Goal: Transaction & Acquisition: Obtain resource

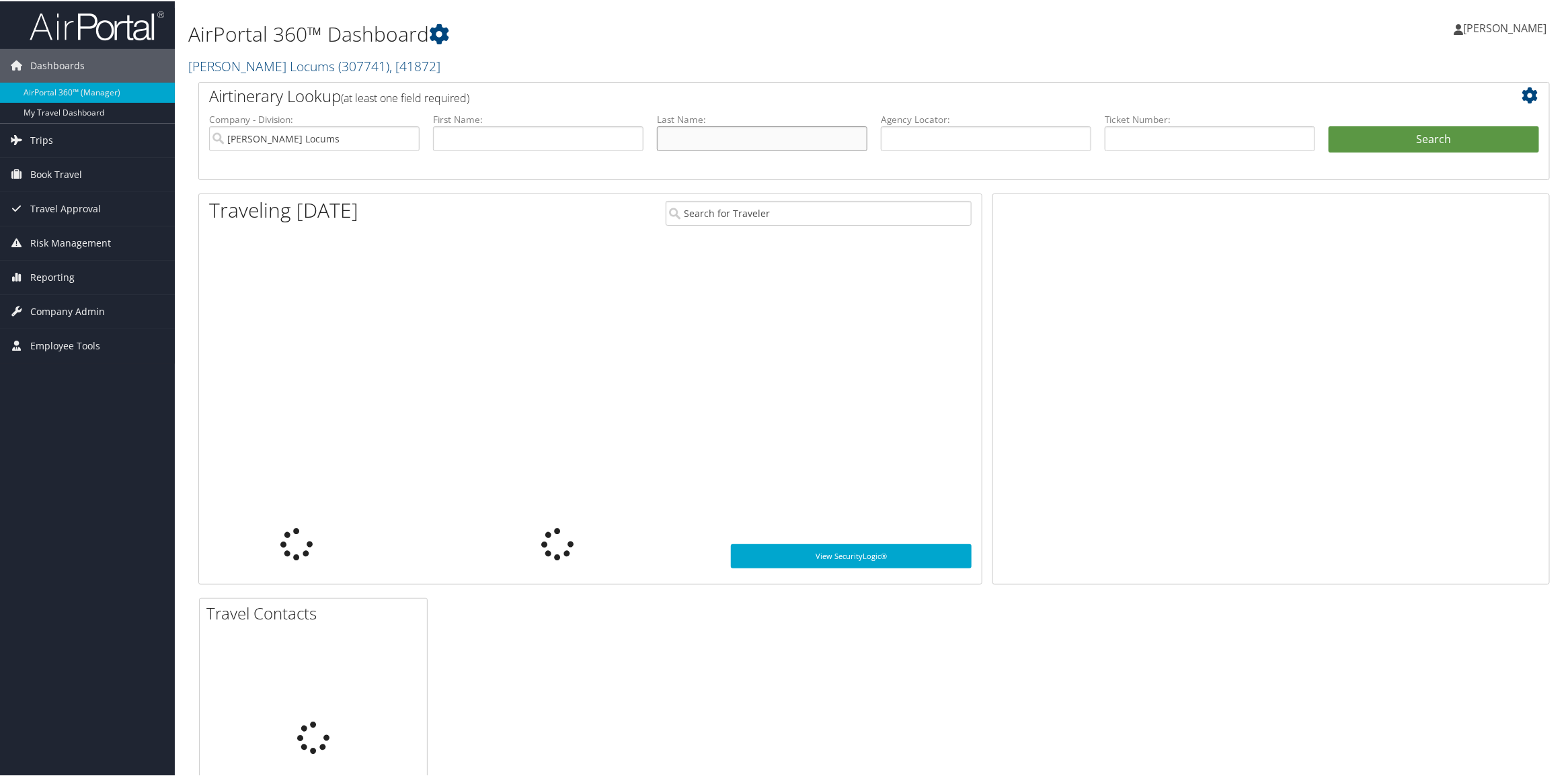
click at [756, 135] on input "text" at bounding box center [762, 138] width 210 height 25
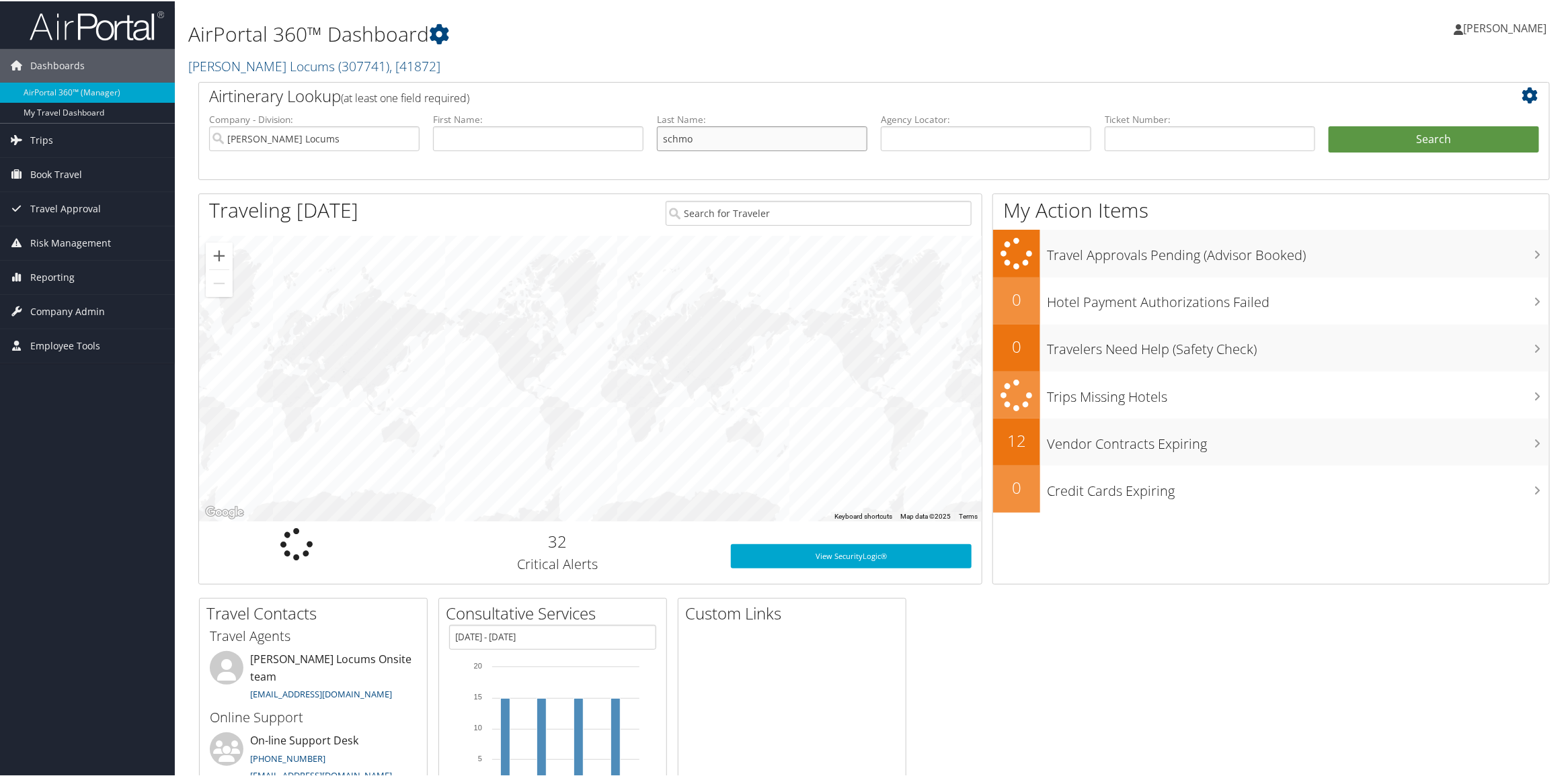
type input "schmo"
click at [1328, 125] on button "Search" at bounding box center [1433, 139] width 210 height 27
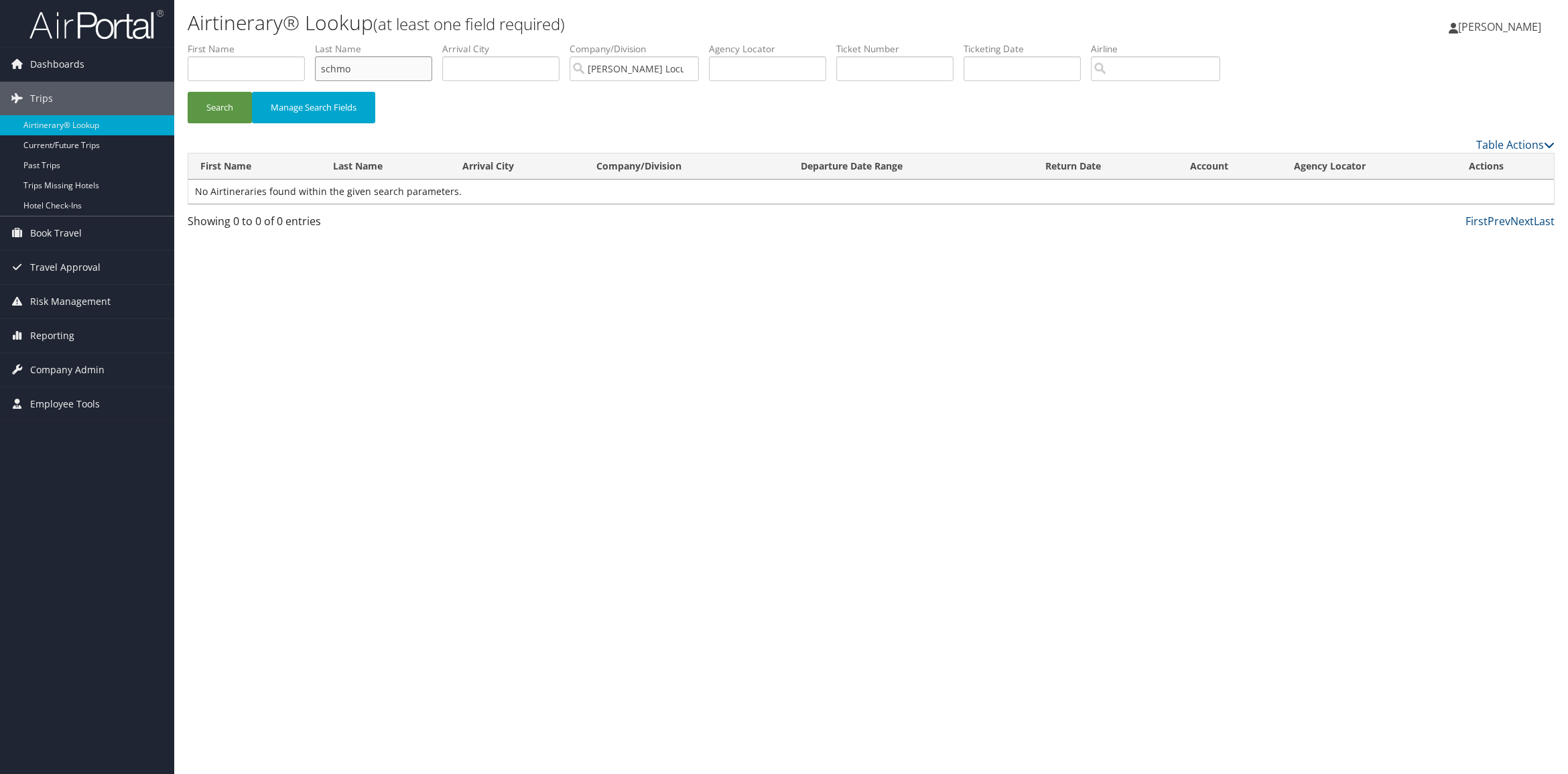
click at [374, 69] on input "schmo" at bounding box center [374, 69] width 117 height 25
type input "[PERSON_NAME]"
click at [188, 91] on button "Search" at bounding box center [220, 107] width 65 height 32
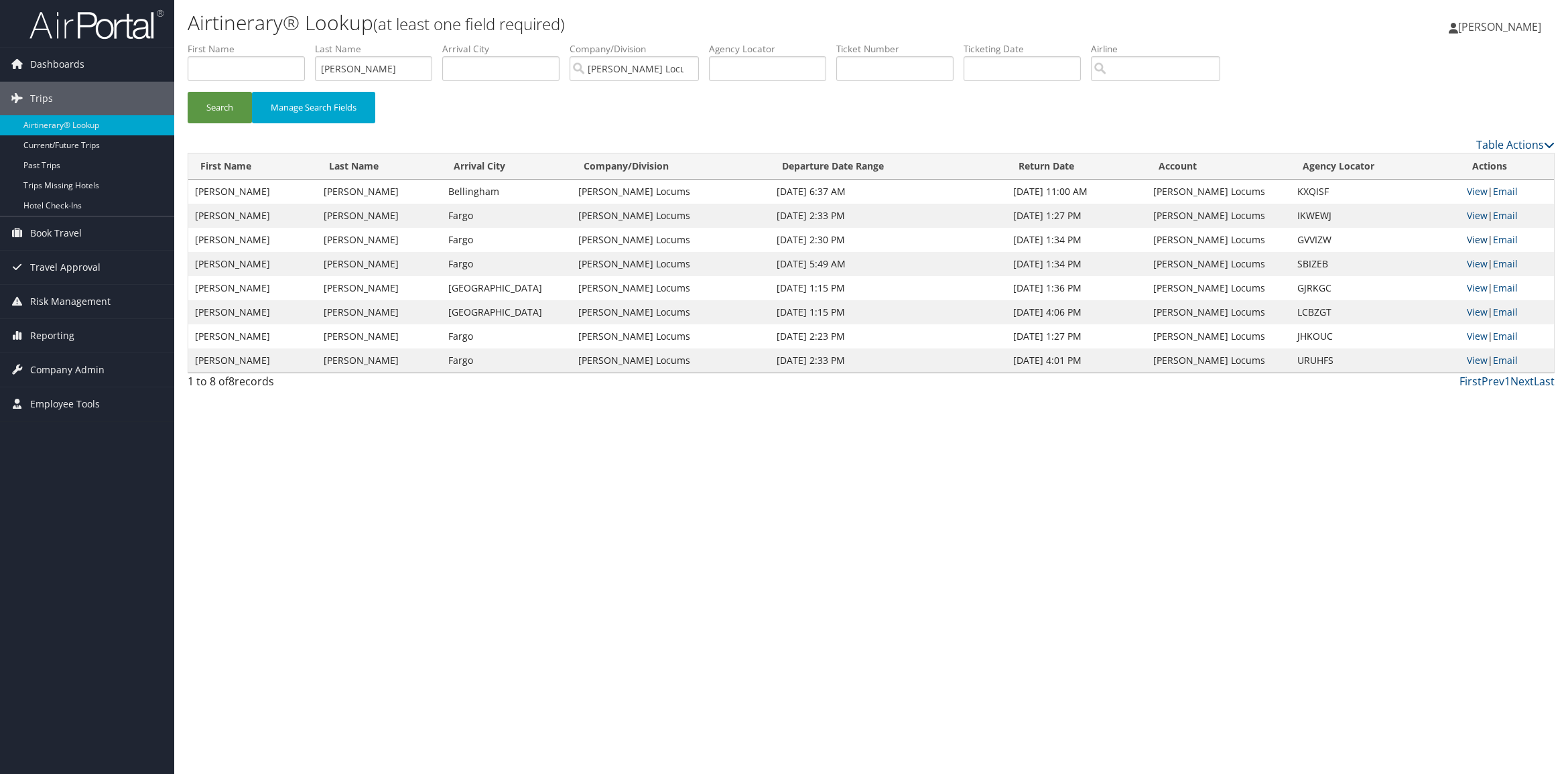
click at [1476, 242] on link "View" at bounding box center [1477, 239] width 21 height 13
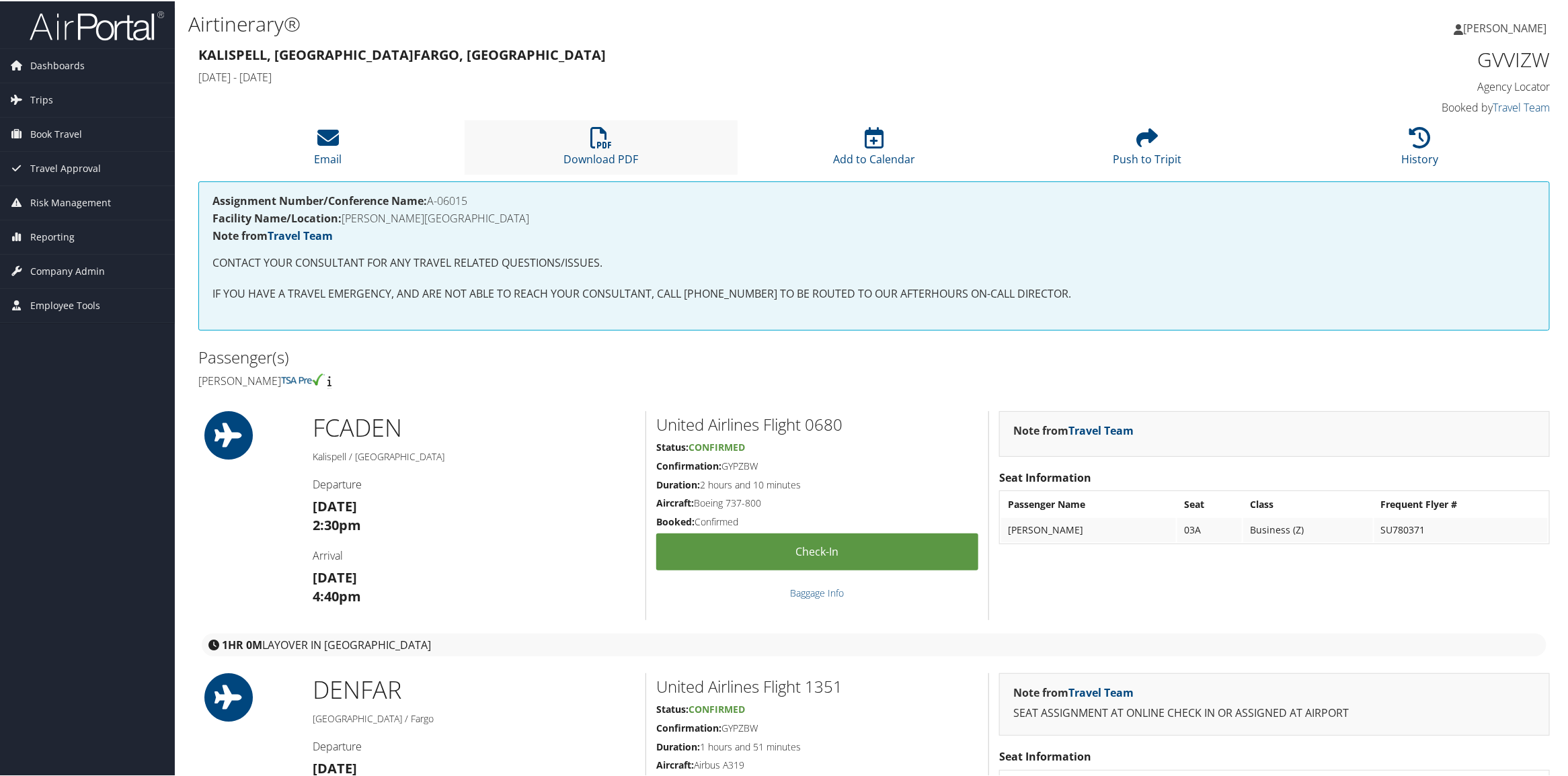
click at [620, 132] on li "Download PDF" at bounding box center [601, 145] width 273 height 55
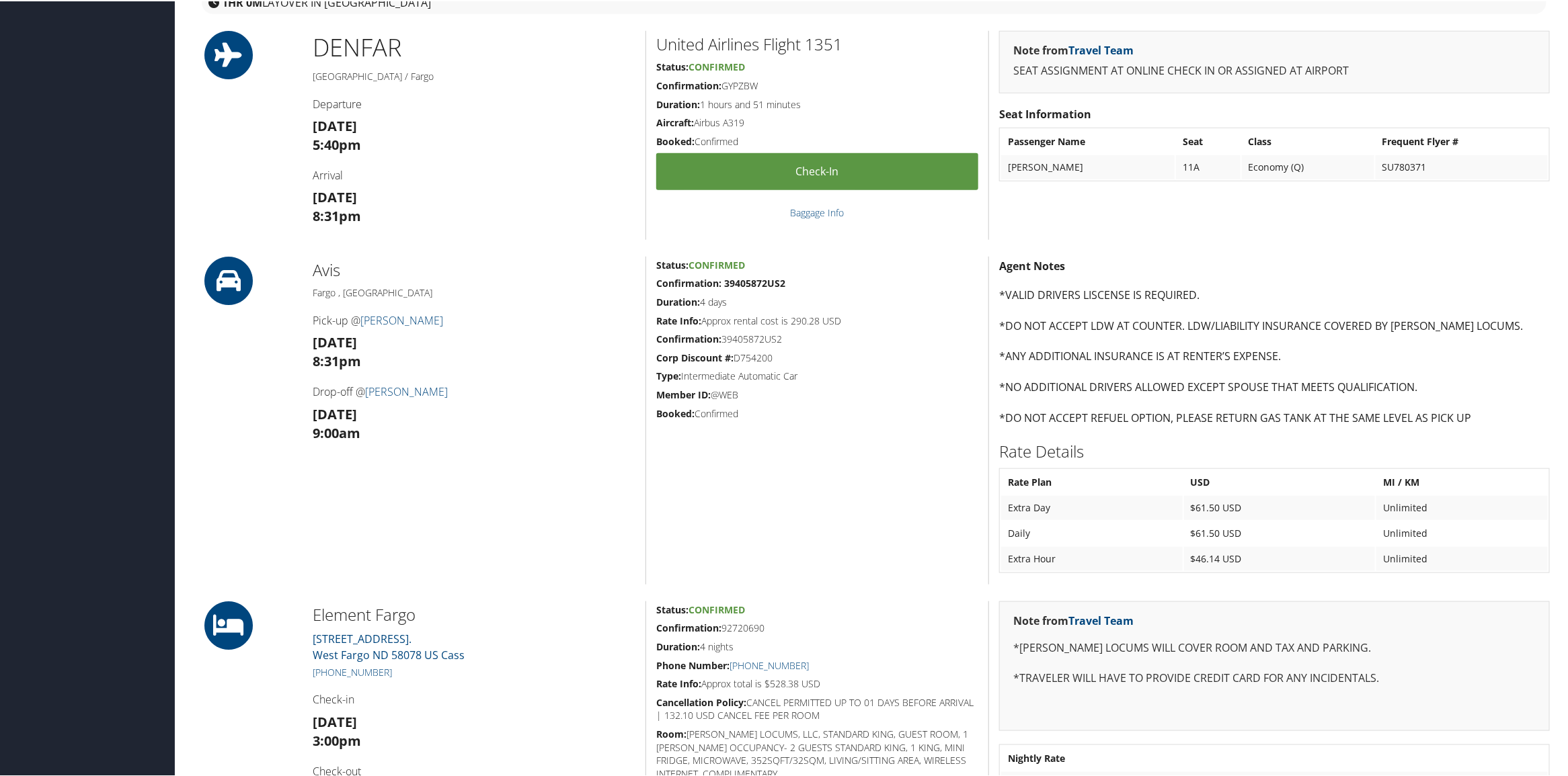
scroll to position [672, 0]
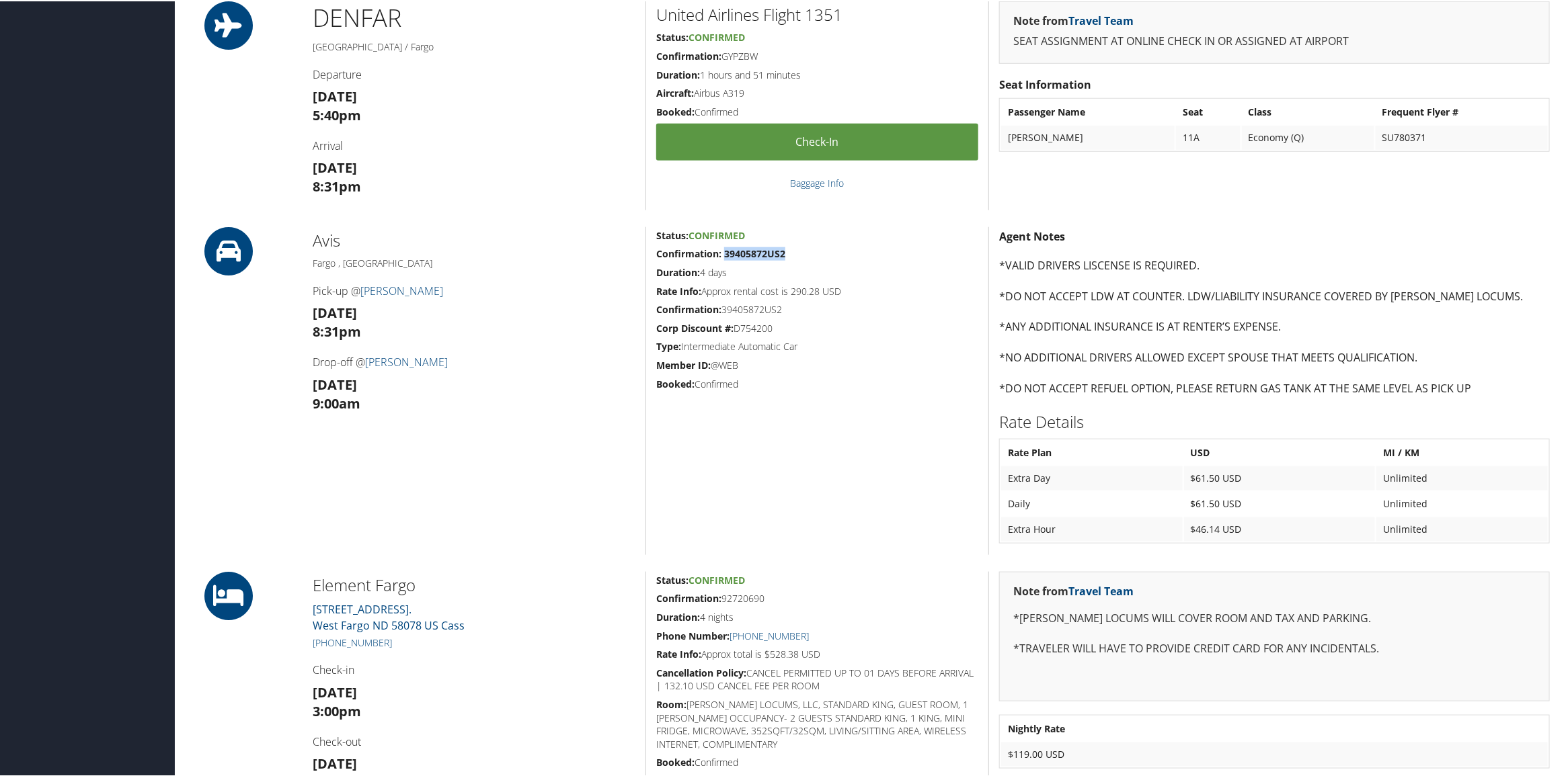
drag, startPoint x: 801, startPoint y: 250, endPoint x: 724, endPoint y: 259, distance: 77.5
click at [724, 259] on h5 "Confirmation: 39405872US2" at bounding box center [817, 253] width 322 height 13
copy strong "39405872US2"
click at [390, 284] on link "Hector" at bounding box center [401, 290] width 82 height 15
click at [908, 472] on div "Status: Confirmed Confirmation: 39405872US2 Duration: 4 days Rate Info: Approx …" at bounding box center [817, 390] width 343 height 328
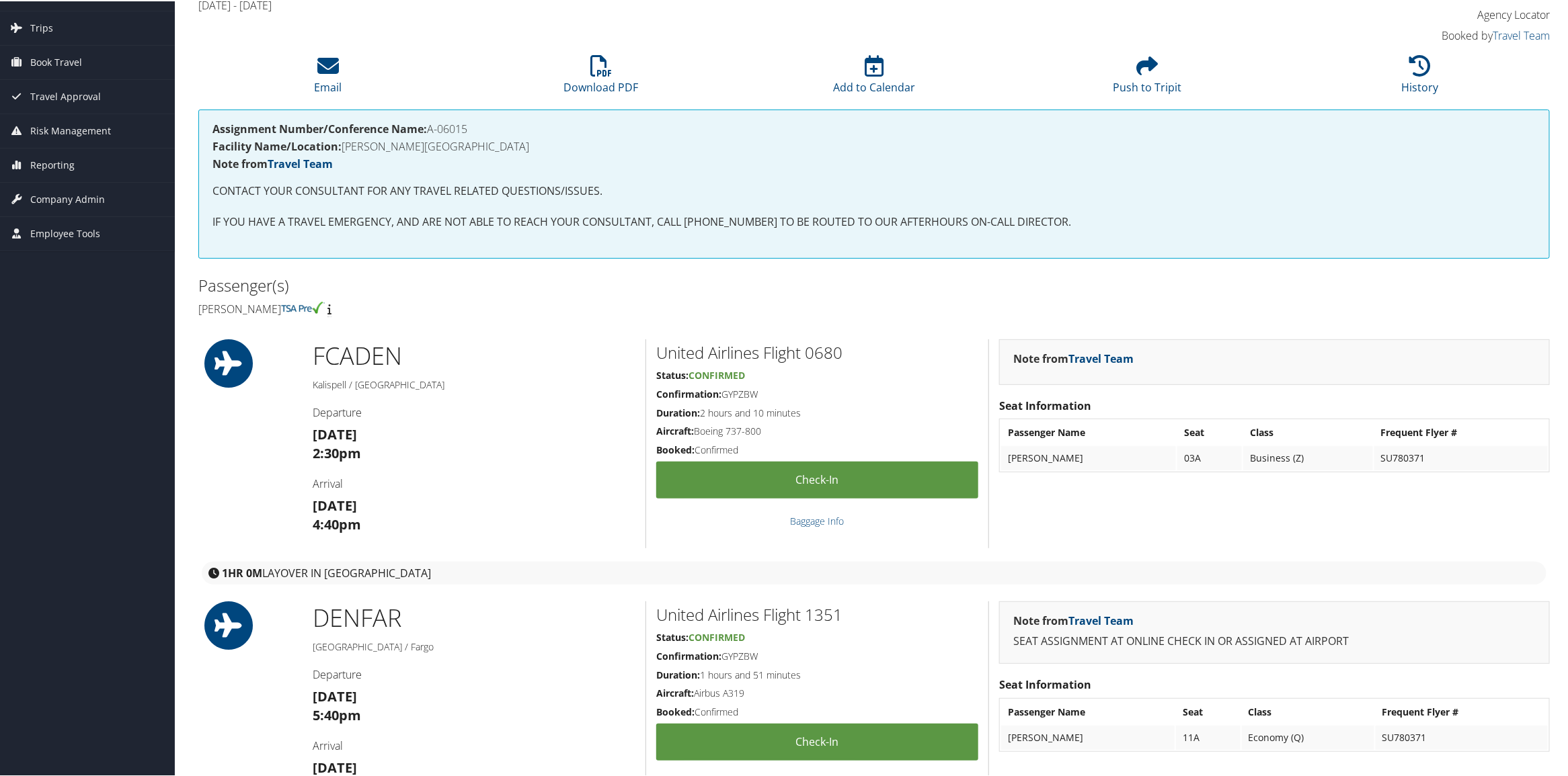
scroll to position [0, 0]
